Goal: Obtain resource: Download file/media

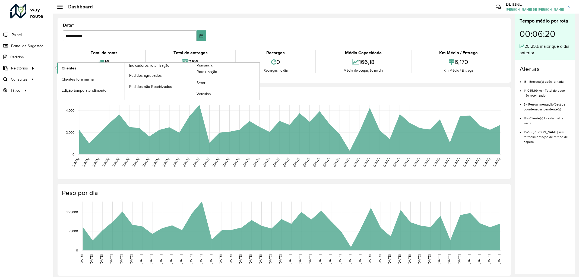
click at [67, 66] on span "Clientes" at bounding box center [69, 68] width 15 height 6
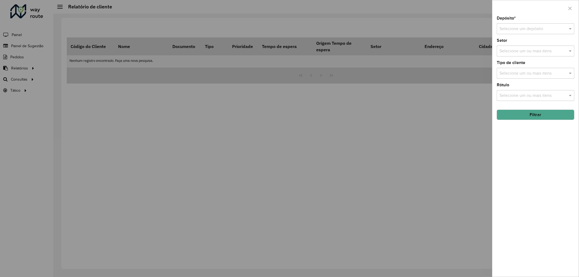
click at [524, 31] on input "text" at bounding box center [529, 29] width 61 height 7
click at [511, 52] on ng-dropdown-panel "CDD Blumenau" at bounding box center [536, 44] width 78 height 15
click at [512, 46] on span "CDD Blumenau" at bounding box center [513, 44] width 29 height 5
click at [536, 115] on button "Filtrar" at bounding box center [536, 115] width 78 height 10
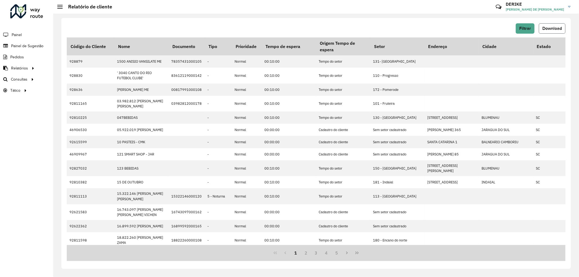
click at [551, 25] on button "Download" at bounding box center [552, 28] width 27 height 10
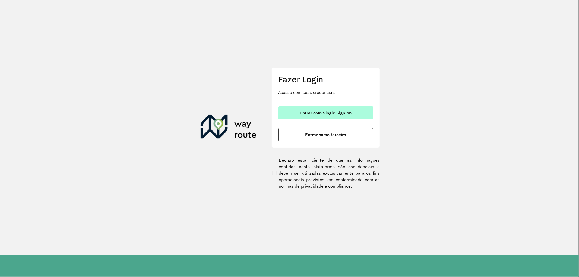
click at [343, 111] on span "Entrar com Single Sign-on" at bounding box center [326, 113] width 52 height 4
